Goal: Task Accomplishment & Management: Use online tool/utility

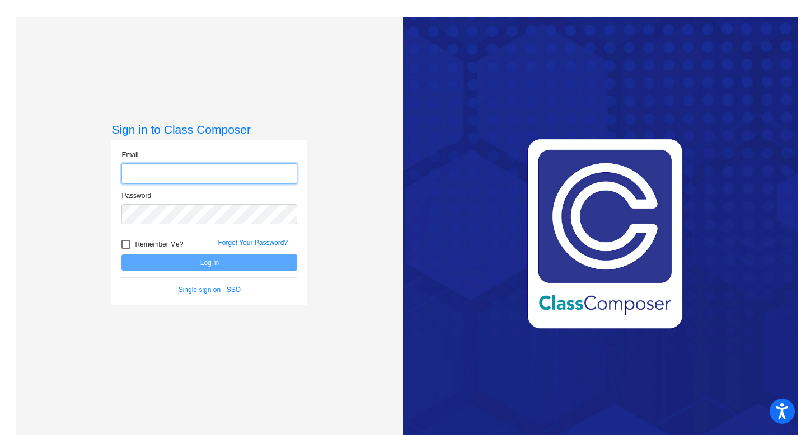
click at [256, 178] on input "email" at bounding box center [209, 173] width 176 height 21
type input "[EMAIL_ADDRESS][DOMAIN_NAME]"
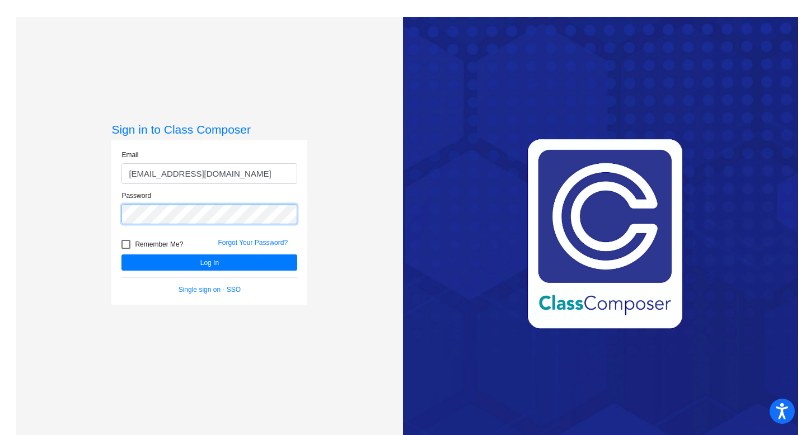
click at [121, 255] on button "Log In" at bounding box center [209, 263] width 176 height 16
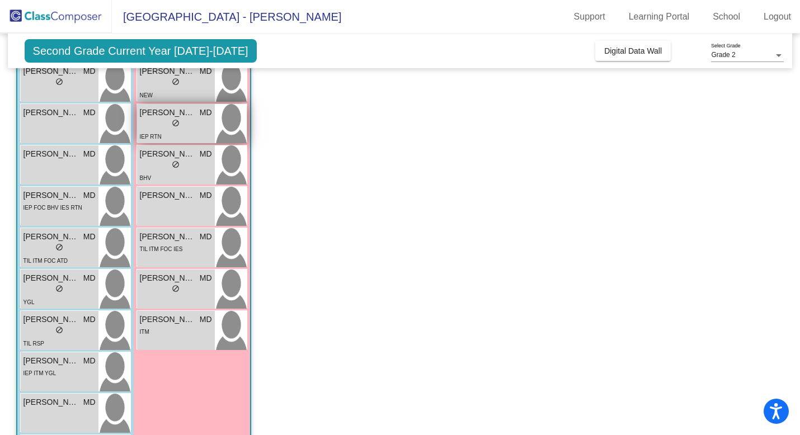
scroll to position [233, 0]
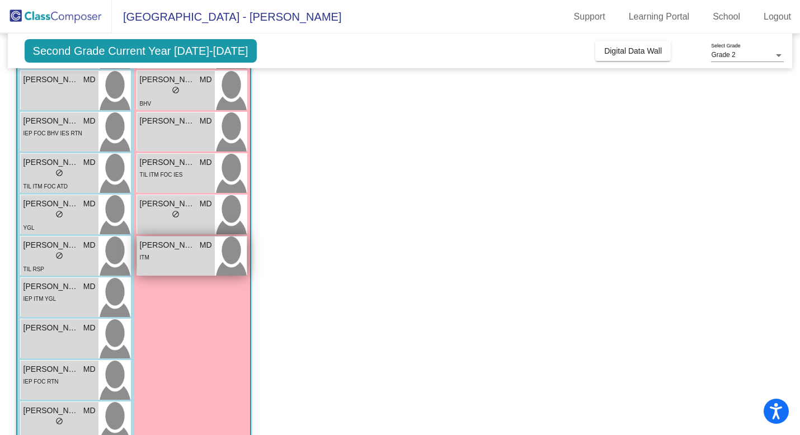
click at [196, 260] on div "ITM" at bounding box center [176, 257] width 72 height 12
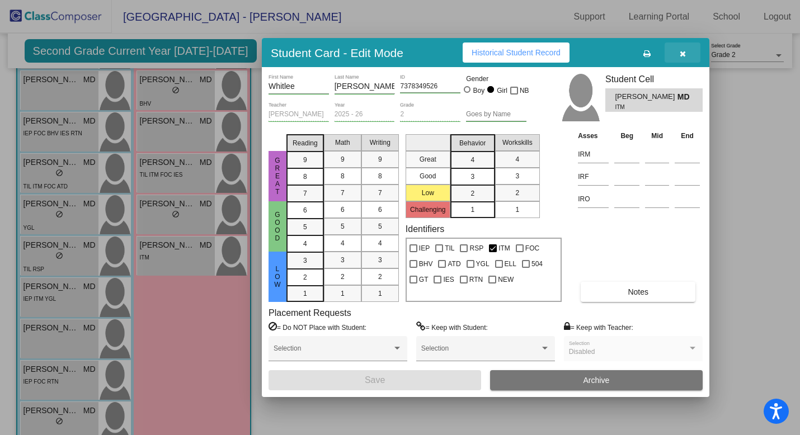
click at [686, 55] on button "button" at bounding box center [683, 53] width 36 height 20
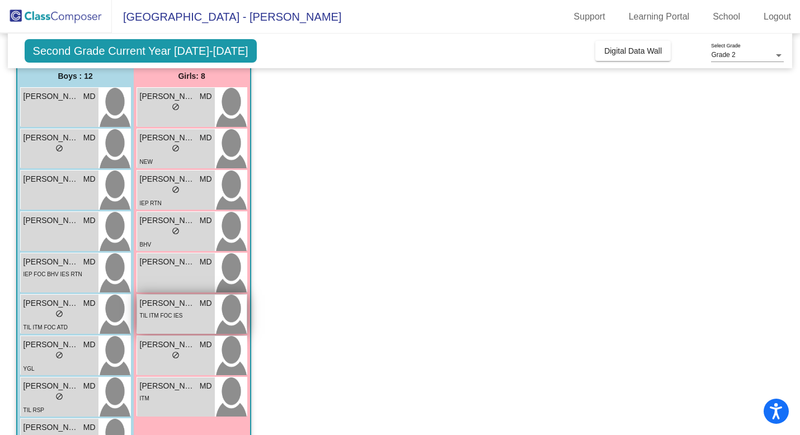
scroll to position [88, 0]
